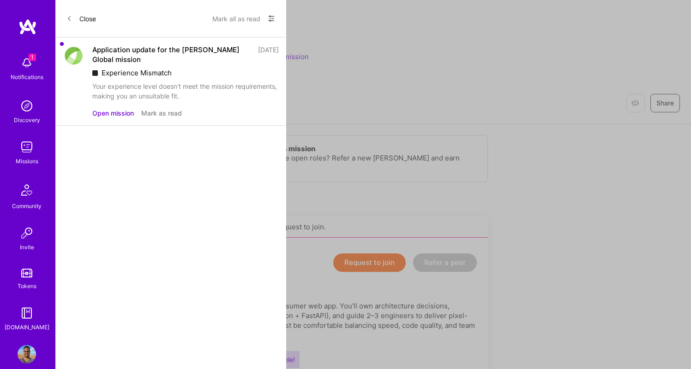
scroll to position [1039, 0]
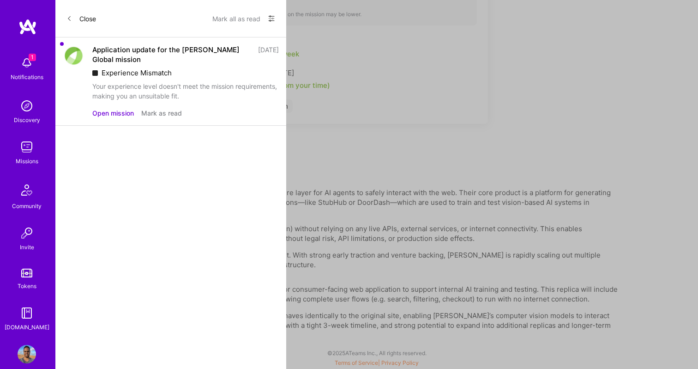
click at [83, 12] on button "Close" at bounding box center [82, 18] width 30 height 15
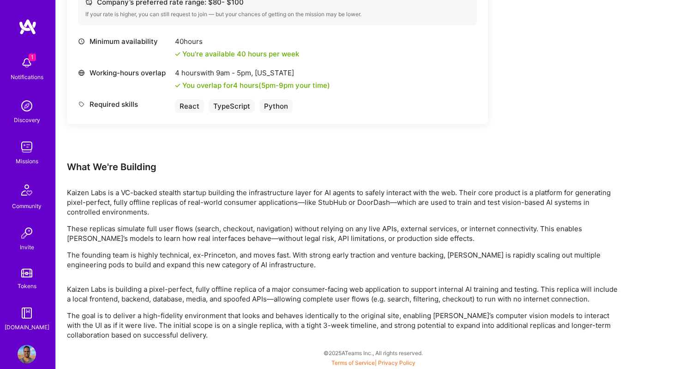
click at [14, 115] on div "Discovery" at bounding box center [27, 120] width 26 height 10
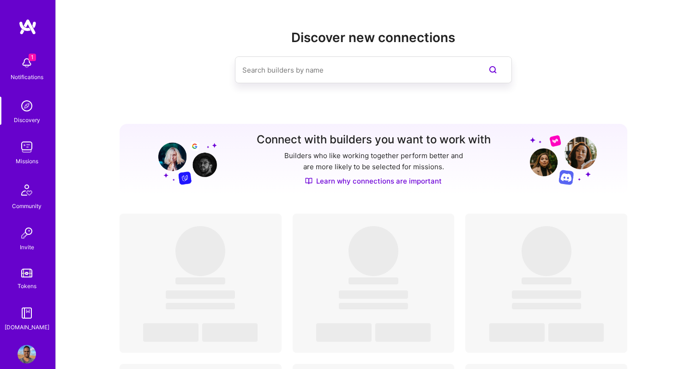
click at [19, 150] on img at bounding box center [27, 147] width 18 height 18
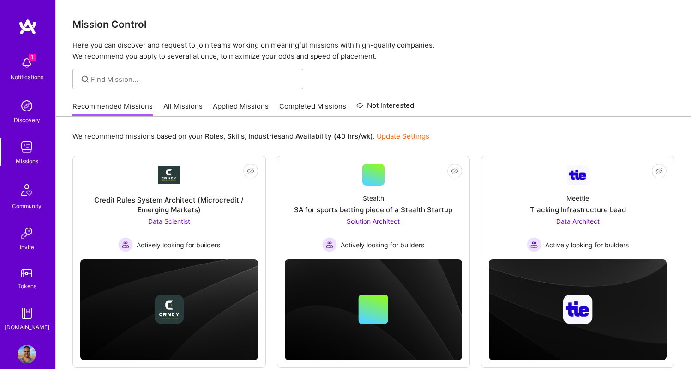
click at [365, 103] on link "Not Interested" at bounding box center [386, 108] width 58 height 17
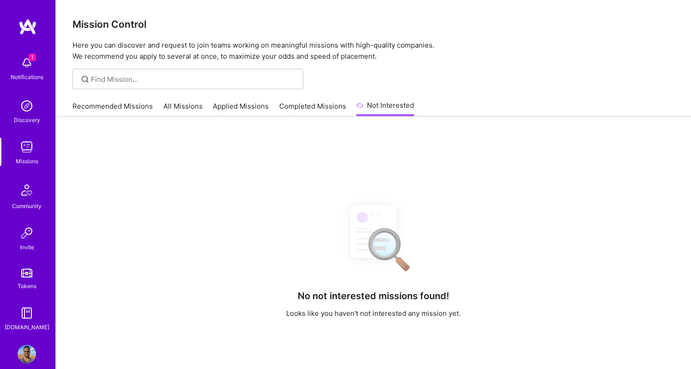
click at [238, 101] on link "Applied Missions" at bounding box center [241, 108] width 56 height 15
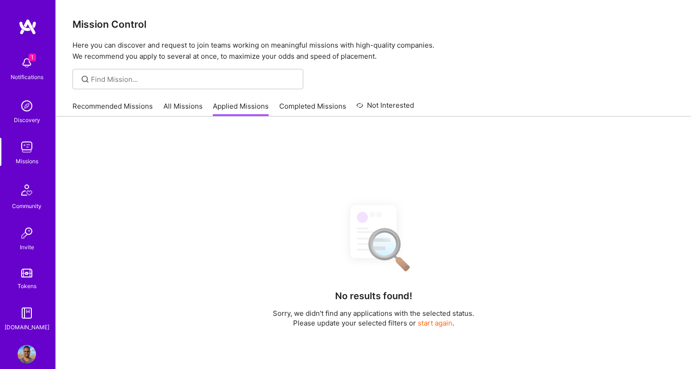
click at [277, 101] on div "Recommended Missions All Missions Applied Missions Completed Missions Not Inter…" at bounding box center [244, 106] width 342 height 20
click at [282, 102] on link "Completed Missions" at bounding box center [312, 108] width 67 height 15
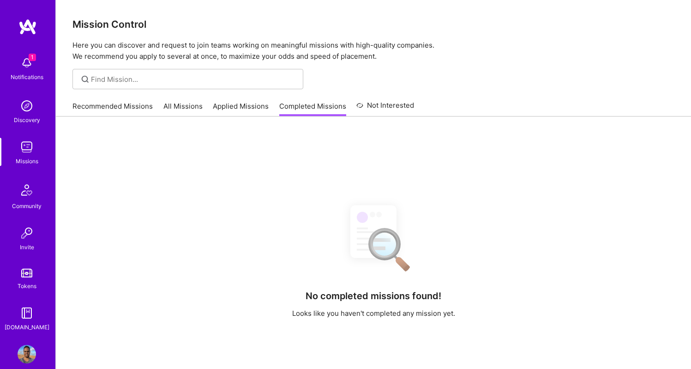
click at [250, 103] on link "Applied Missions" at bounding box center [241, 108] width 56 height 15
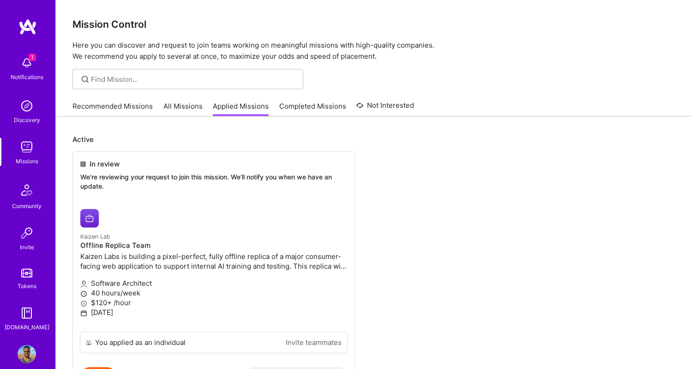
click at [180, 102] on link "All Missions" at bounding box center [183, 108] width 39 height 15
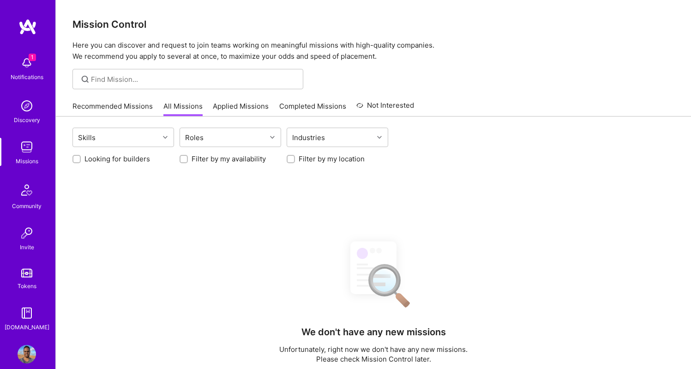
click at [116, 104] on link "Recommended Missions" at bounding box center [113, 108] width 80 height 15
